Goal: Task Accomplishment & Management: Use online tool/utility

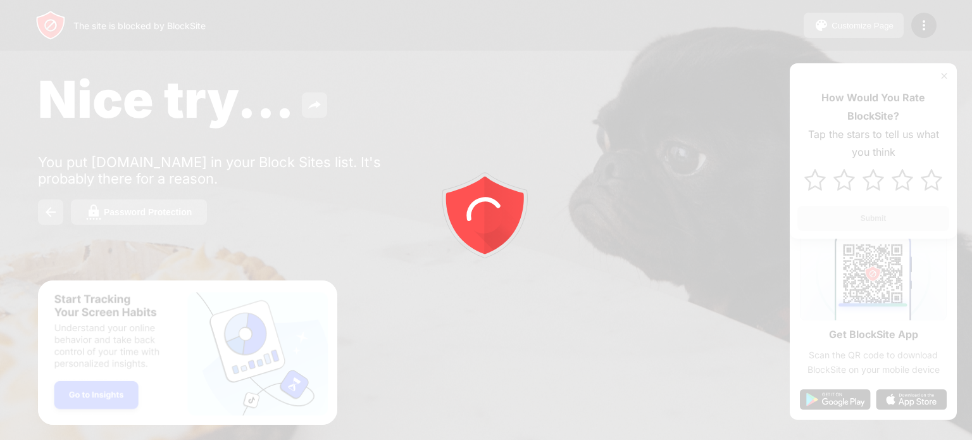
click at [489, 98] on div at bounding box center [486, 220] width 972 height 440
